Goal: Information Seeking & Learning: Check status

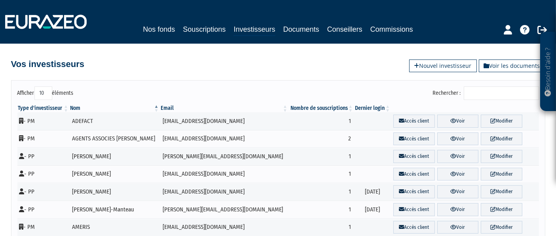
click at [480, 93] on input "Rechercher :" at bounding box center [501, 92] width 75 height 13
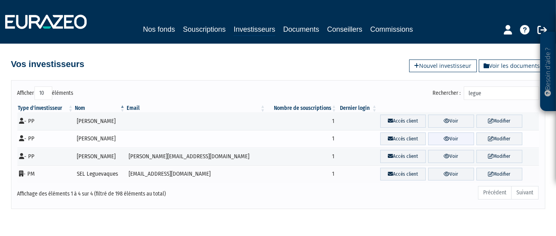
type input "legue"
click at [457, 135] on link "Voir" at bounding box center [451, 138] width 46 height 13
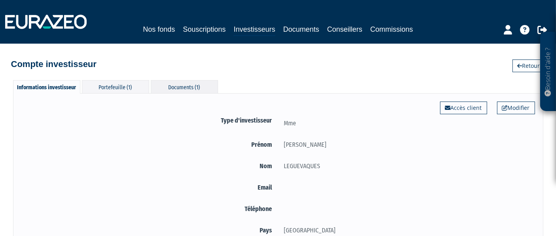
click at [201, 82] on div "Documents (1)" at bounding box center [184, 86] width 67 height 13
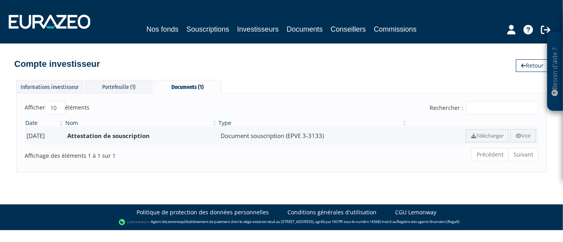
click at [139, 94] on div "Afficher 10 25 50 100 éléments Rechercher : Date Nom Type [DATE] Attestation de…" at bounding box center [281, 133] width 530 height 80
click at [130, 90] on div "Portefeuille (1)" at bounding box center [118, 86] width 67 height 13
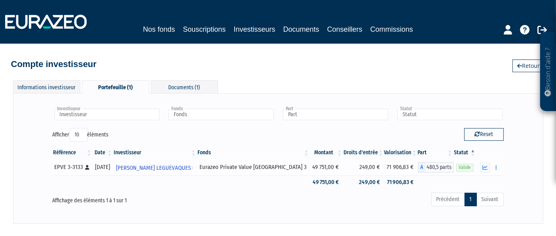
drag, startPoint x: 247, startPoint y: 167, endPoint x: 404, endPoint y: 168, distance: 157.2
click at [404, 168] on tr "EPVE 3-3133 [Français] Personne physique [DATE] [PERSON_NAME] LEGUEVAQUES Voir …" at bounding box center [278, 167] width 451 height 16
click at [404, 168] on td "71 906,83 €" at bounding box center [401, 167] width 34 height 16
